Goal: Task Accomplishment & Management: Use online tool/utility

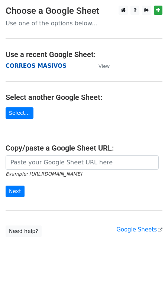
click at [39, 66] on strong "CORREOS MASIVOS" at bounding box center [36, 66] width 61 height 7
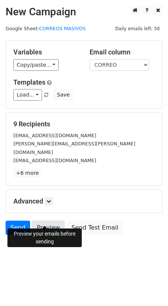
click at [42, 223] on link "Preview" at bounding box center [48, 228] width 33 height 14
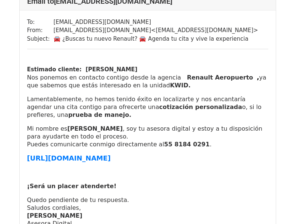
scroll to position [857, 0]
